Goal: Book appointment/travel/reservation

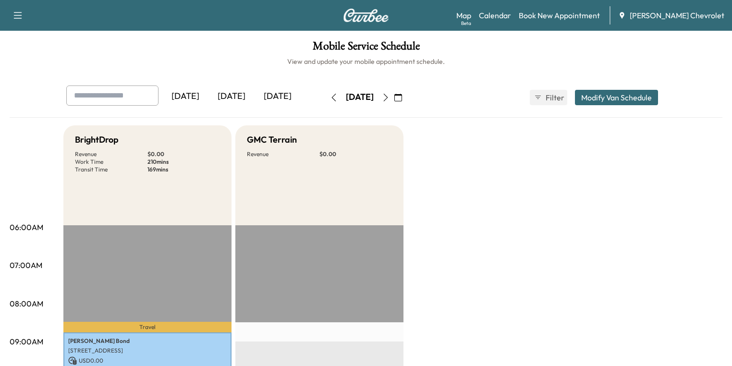
click at [402, 97] on icon "button" at bounding box center [398, 98] width 8 height 8
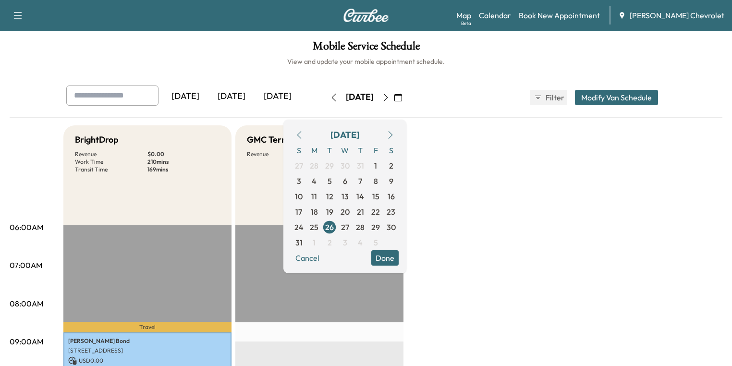
click at [394, 136] on icon "button" at bounding box center [391, 135] width 8 height 8
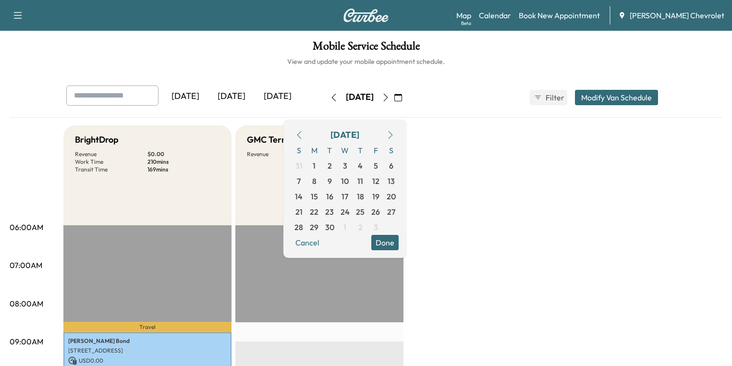
click at [394, 136] on icon "button" at bounding box center [391, 135] width 8 height 8
click at [318, 195] on span "13" at bounding box center [314, 197] width 7 height 12
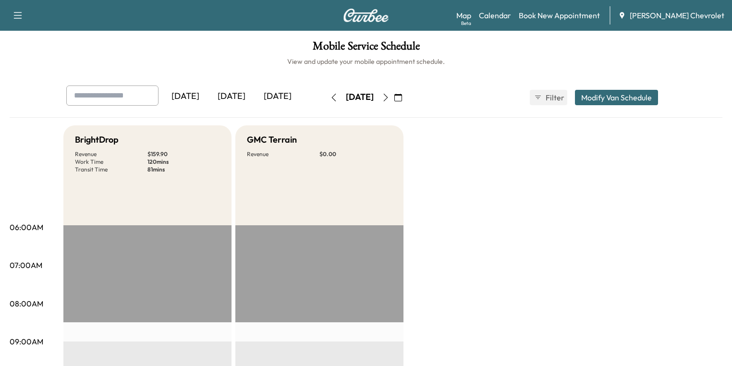
click at [390, 98] on icon "button" at bounding box center [386, 98] width 8 height 8
click at [390, 99] on icon "button" at bounding box center [386, 98] width 8 height 8
click at [390, 98] on icon "button" at bounding box center [386, 98] width 8 height 8
